Goal: Information Seeking & Learning: Learn about a topic

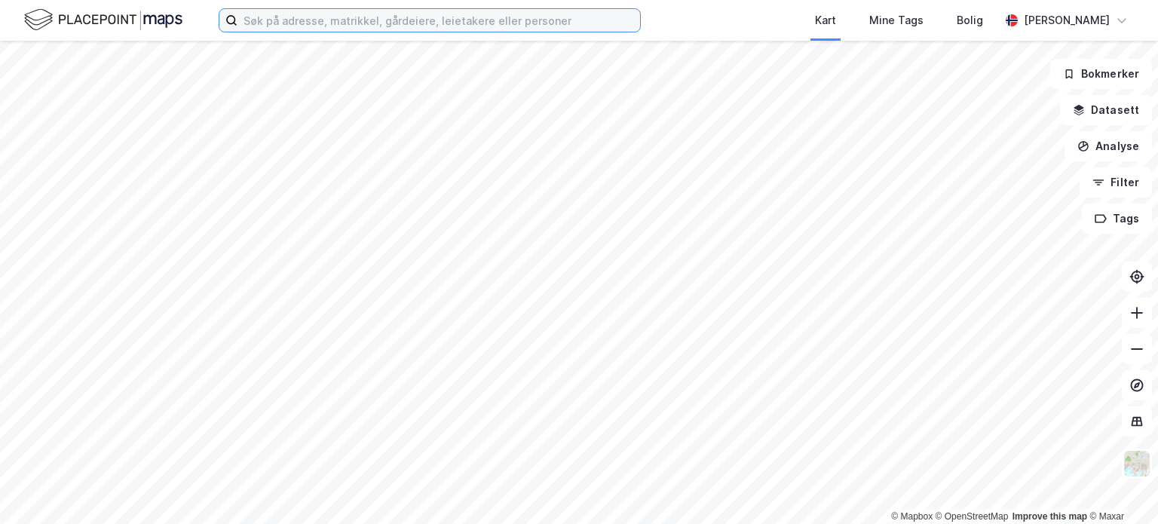
click at [399, 20] on input at bounding box center [438, 20] width 403 height 23
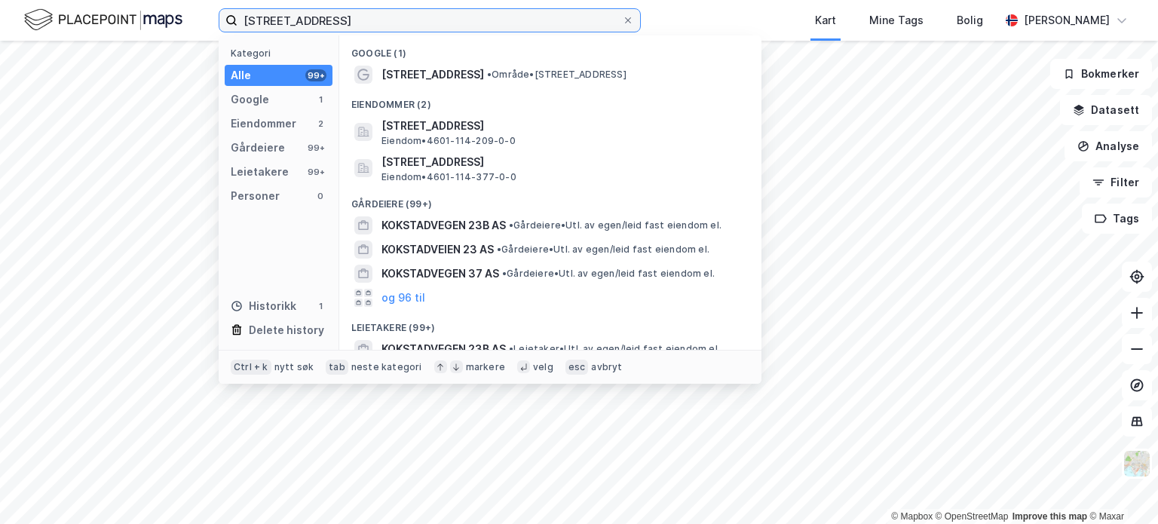
type input "[STREET_ADDRESS]"
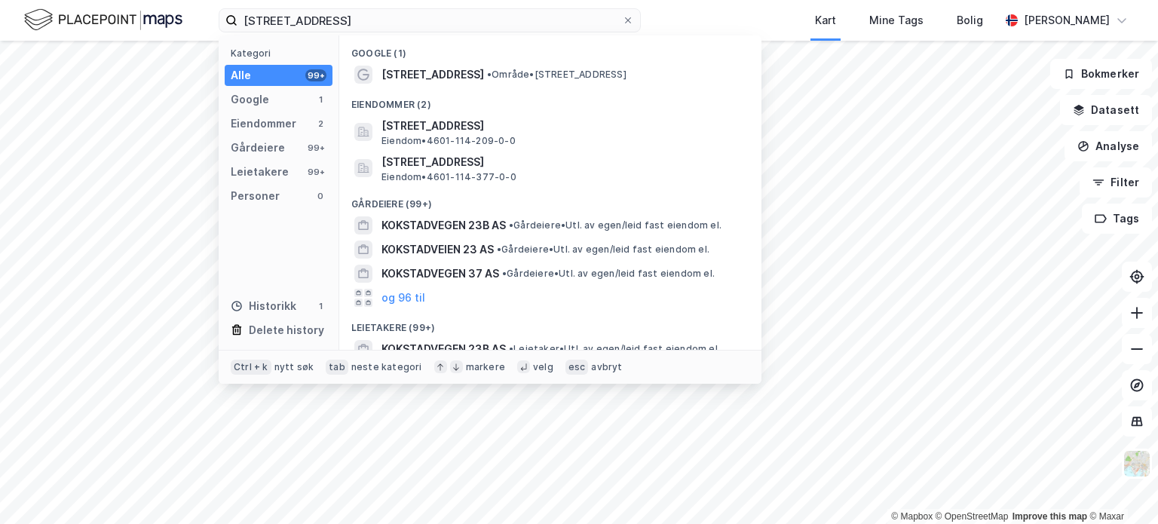
click at [427, 71] on span "[STREET_ADDRESS]" at bounding box center [432, 75] width 103 height 18
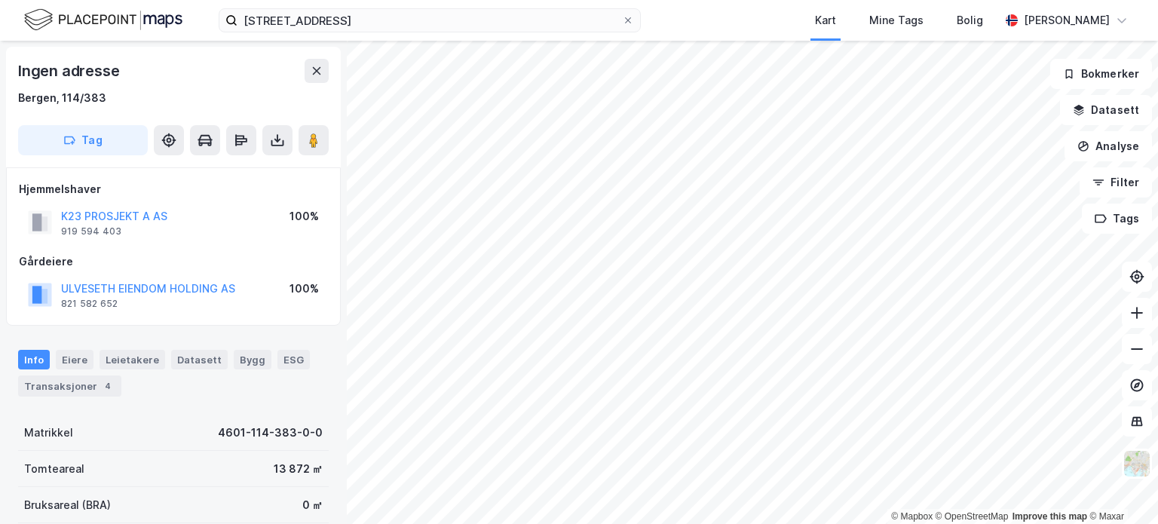
click at [843, 262] on div "© Mapbox © OpenStreetMap Improve this map © Maxar Ingen adresse [GEOGRAPHIC_DAT…" at bounding box center [579, 282] width 1158 height 483
drag, startPoint x: 308, startPoint y: 138, endPoint x: 315, endPoint y: 173, distance: 36.1
click at [315, 173] on div "Ingen adresse Bergen, 114/383 Tag Hjemmelshaver K23 PROSJEKT A AS 919 594 403 1…" at bounding box center [173, 282] width 347 height 483
click at [315, 144] on image at bounding box center [313, 140] width 9 height 15
